Goal: Book appointment/travel/reservation

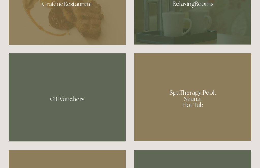
scroll to position [338, 0]
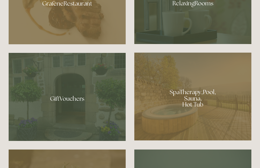
click at [213, 121] on div at bounding box center [192, 97] width 117 height 88
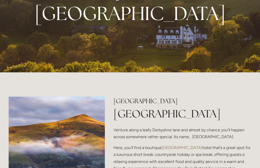
scroll to position [0, 0]
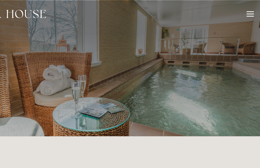
click at [249, 11] on div at bounding box center [252, 11] width 6 height 1
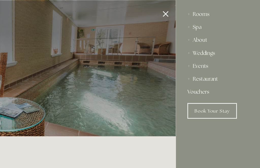
click at [203, 24] on div "Spa" at bounding box center [227, 21] width 48 height 10
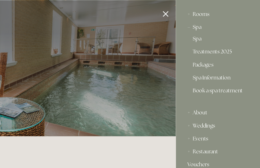
click at [207, 51] on link "Packages" at bounding box center [227, 52] width 40 height 6
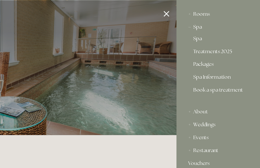
click at [133, 13] on div at bounding box center [64, 84] width 260 height 168
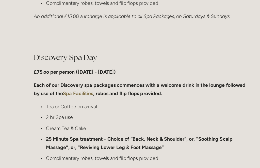
scroll to position [369, 0]
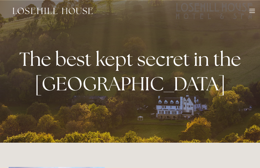
click at [251, 10] on div at bounding box center [252, 12] width 6 height 6
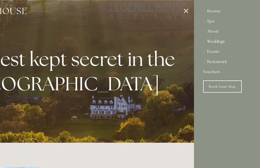
click at [213, 8] on div "Rooms" at bounding box center [227, 11] width 48 height 10
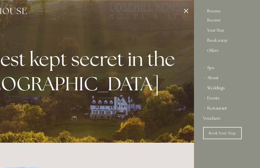
click at [219, 42] on link "Book a stay" at bounding box center [227, 42] width 40 height 6
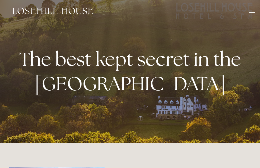
click at [253, 9] on div at bounding box center [252, 9] width 6 height 1
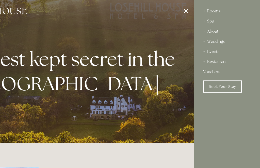
click at [211, 24] on div "Spa" at bounding box center [227, 21] width 48 height 10
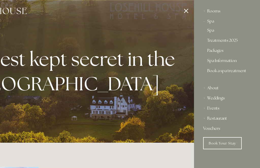
click at [218, 51] on link "Packages" at bounding box center [227, 52] width 40 height 6
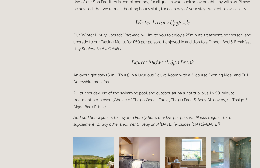
scroll to position [692, 0]
click at [168, 23] on em "Winter Luxury Upgrade" at bounding box center [162, 22] width 55 height 7
click at [158, 24] on em "Winter Luxury Upgrade" at bounding box center [162, 22] width 55 height 7
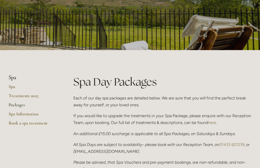
scroll to position [68, 0]
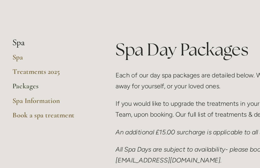
click at [36, 109] on link "Book a spa treatment" at bounding box center [33, 113] width 48 height 9
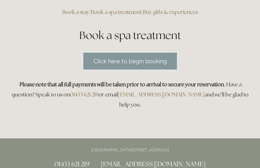
scroll to position [43, 0]
click at [145, 64] on link "Click here to begin booking" at bounding box center [130, 61] width 96 height 20
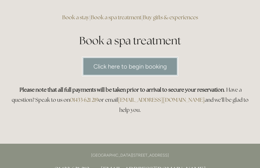
scroll to position [0, 0]
